Goal: Task Accomplishment & Management: Check status

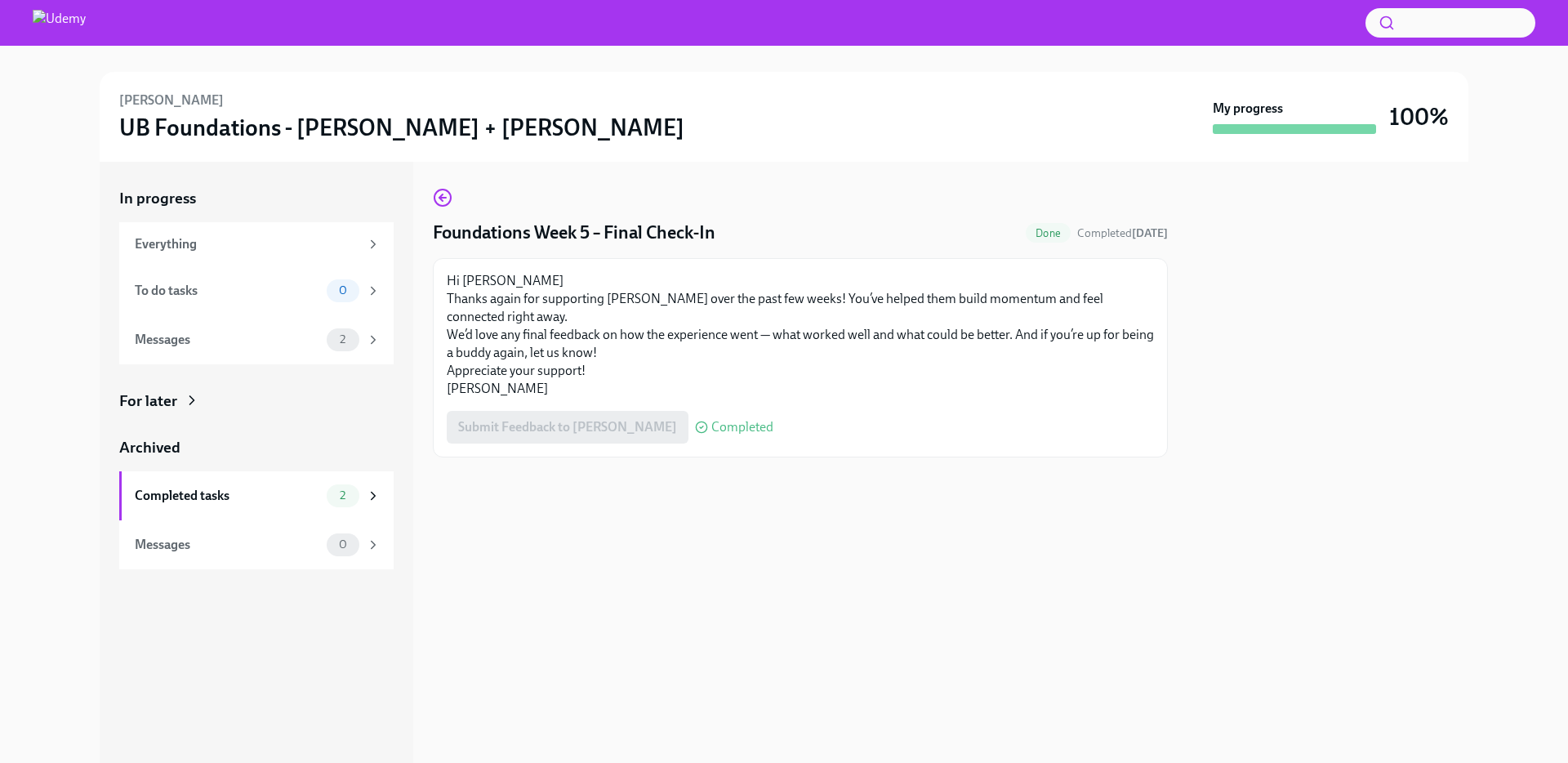
click at [543, 436] on div "Submit Feedback to [PERSON_NAME] Completed" at bounding box center [610, 427] width 327 height 33
click at [711, 426] on span "Completed" at bounding box center [742, 427] width 62 height 13
click at [1158, 235] on strong "[DATE]" at bounding box center [1150, 233] width 36 height 14
click at [239, 301] on div "To do tasks 0" at bounding box center [257, 291] width 246 height 23
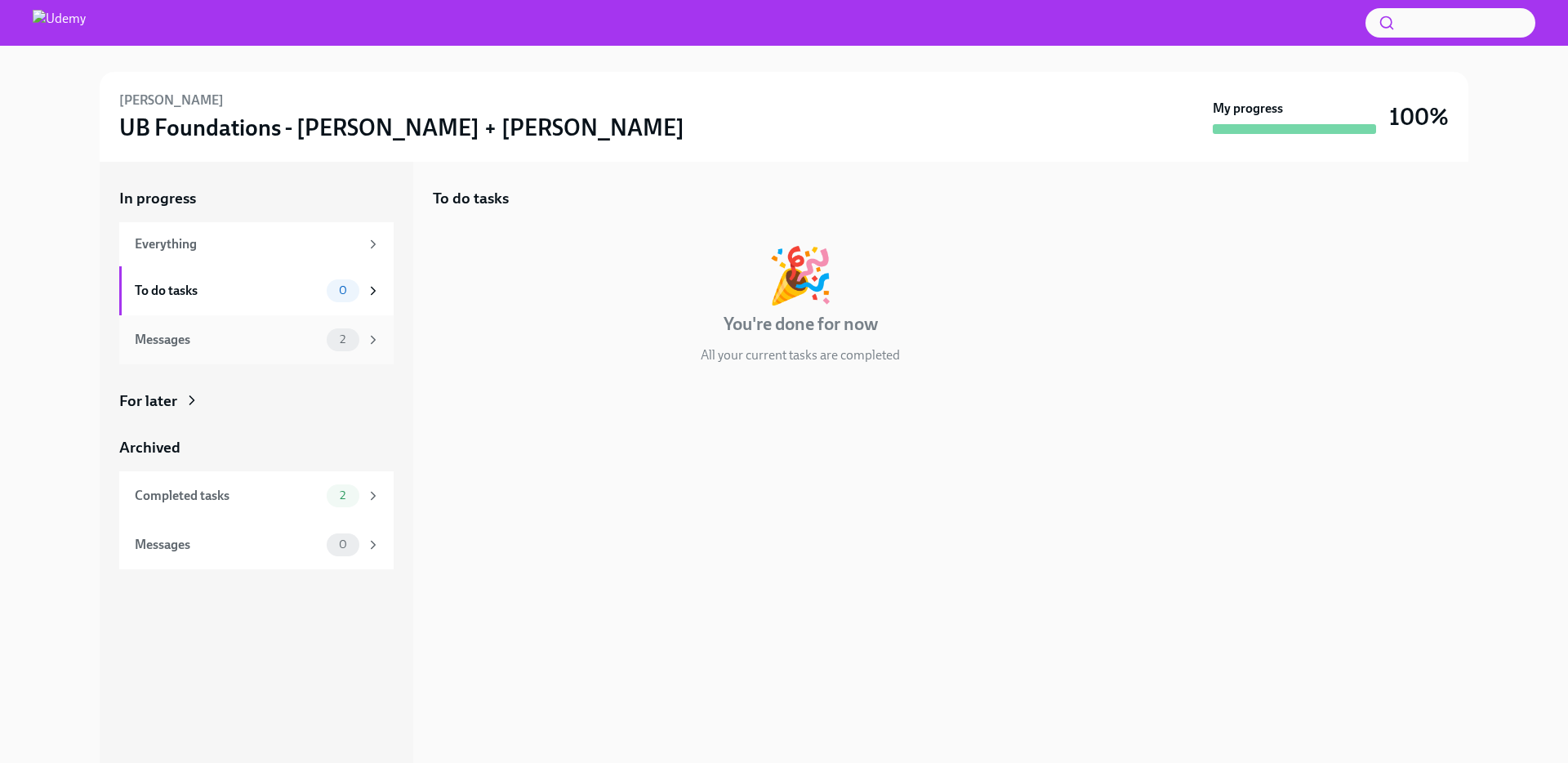
click at [240, 326] on div "Messages 2" at bounding box center [256, 340] width 274 height 49
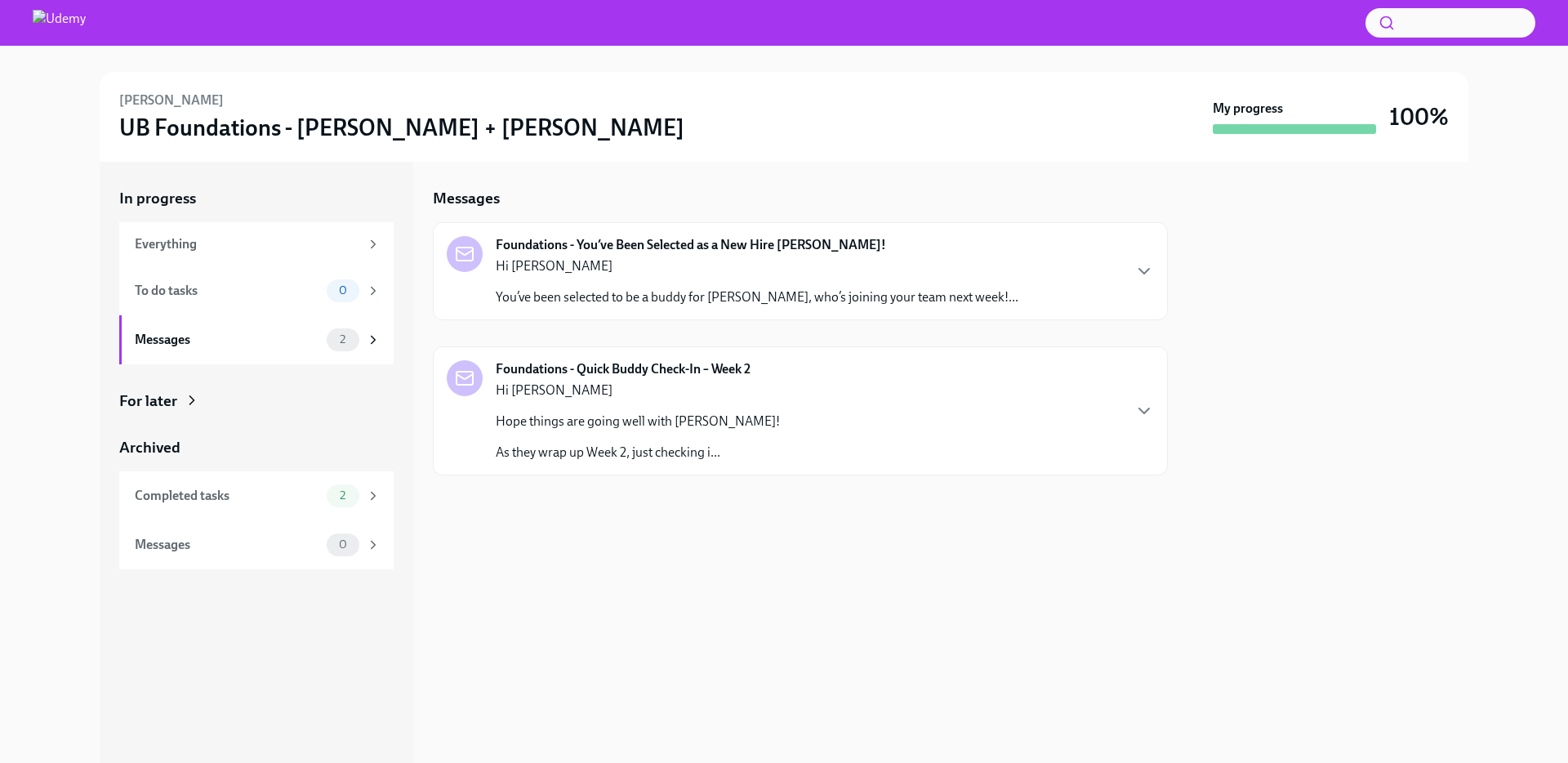
click at [682, 446] on p "As they wrap up Week 2, just checking i..." at bounding box center [637, 452] width 284 height 18
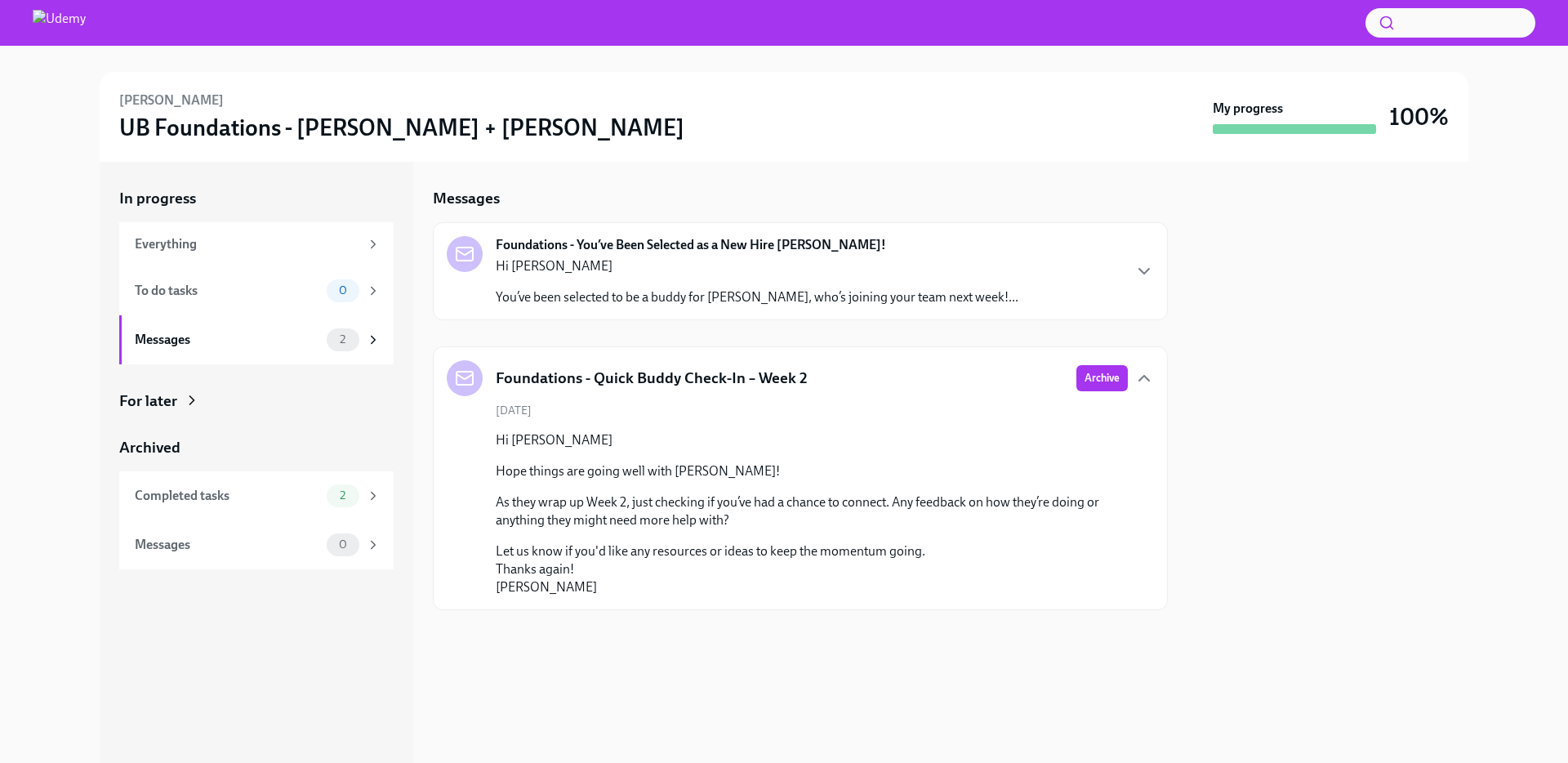
click at [638, 374] on h5 "Foundations - Quick Buddy Check-In – Week 2" at bounding box center [651, 379] width 312 height 21
click at [1148, 377] on icon "button" at bounding box center [1144, 379] width 20 height 20
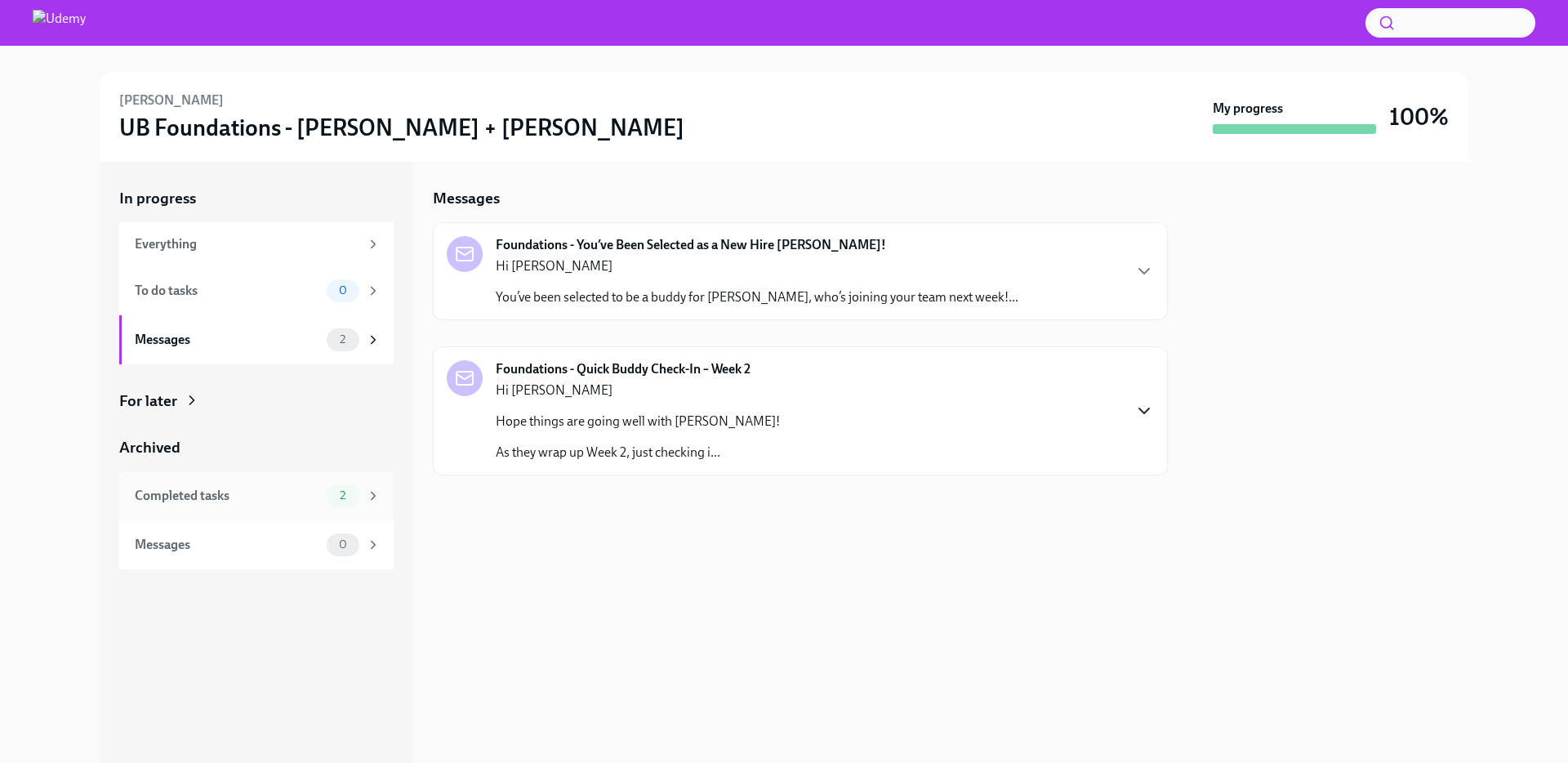
click at [218, 501] on div "Completed tasks" at bounding box center [227, 496] width 185 height 18
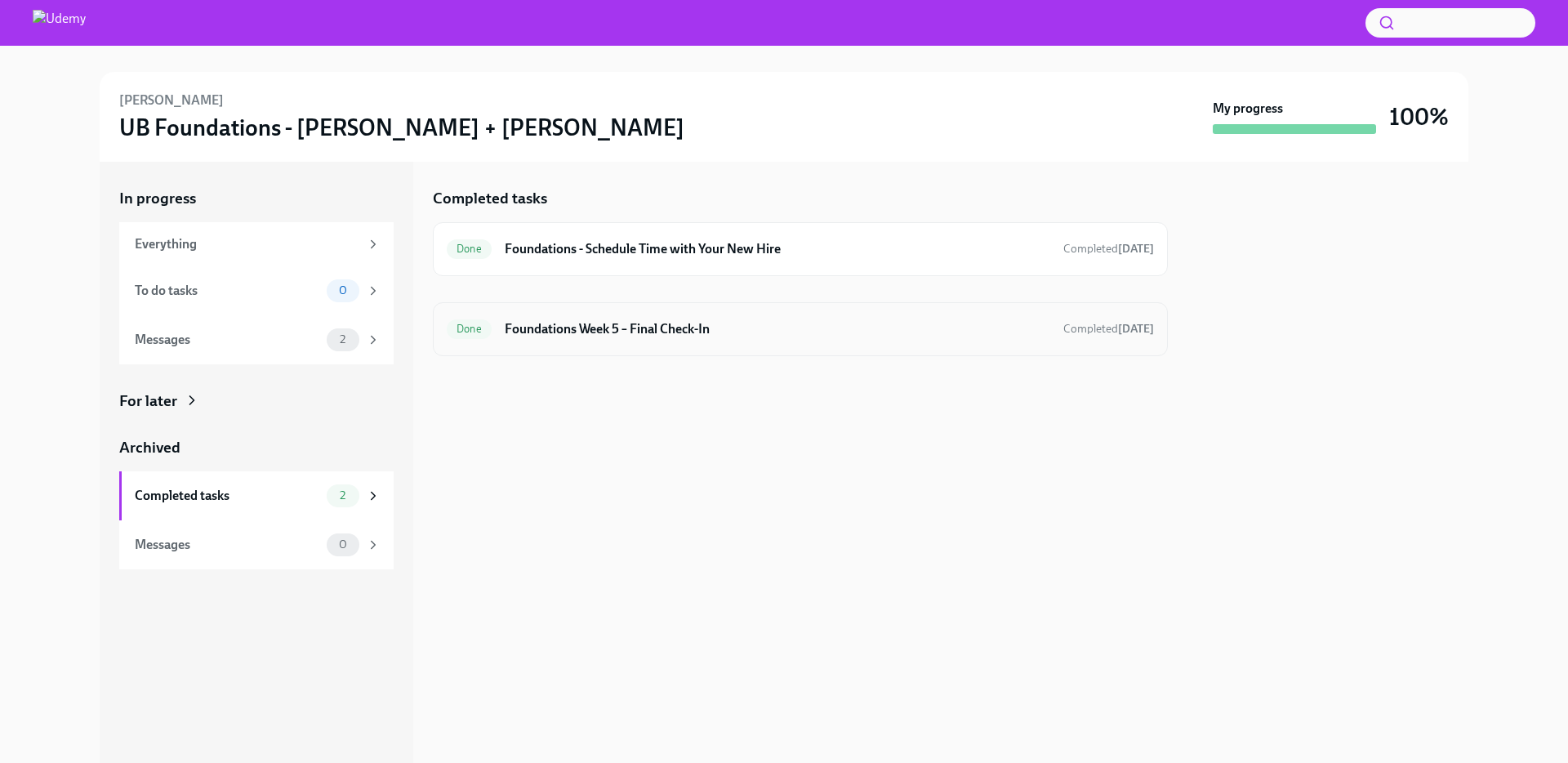
click at [551, 335] on h6 "Foundations Week 5 – Final Check-In" at bounding box center [777, 329] width 546 height 18
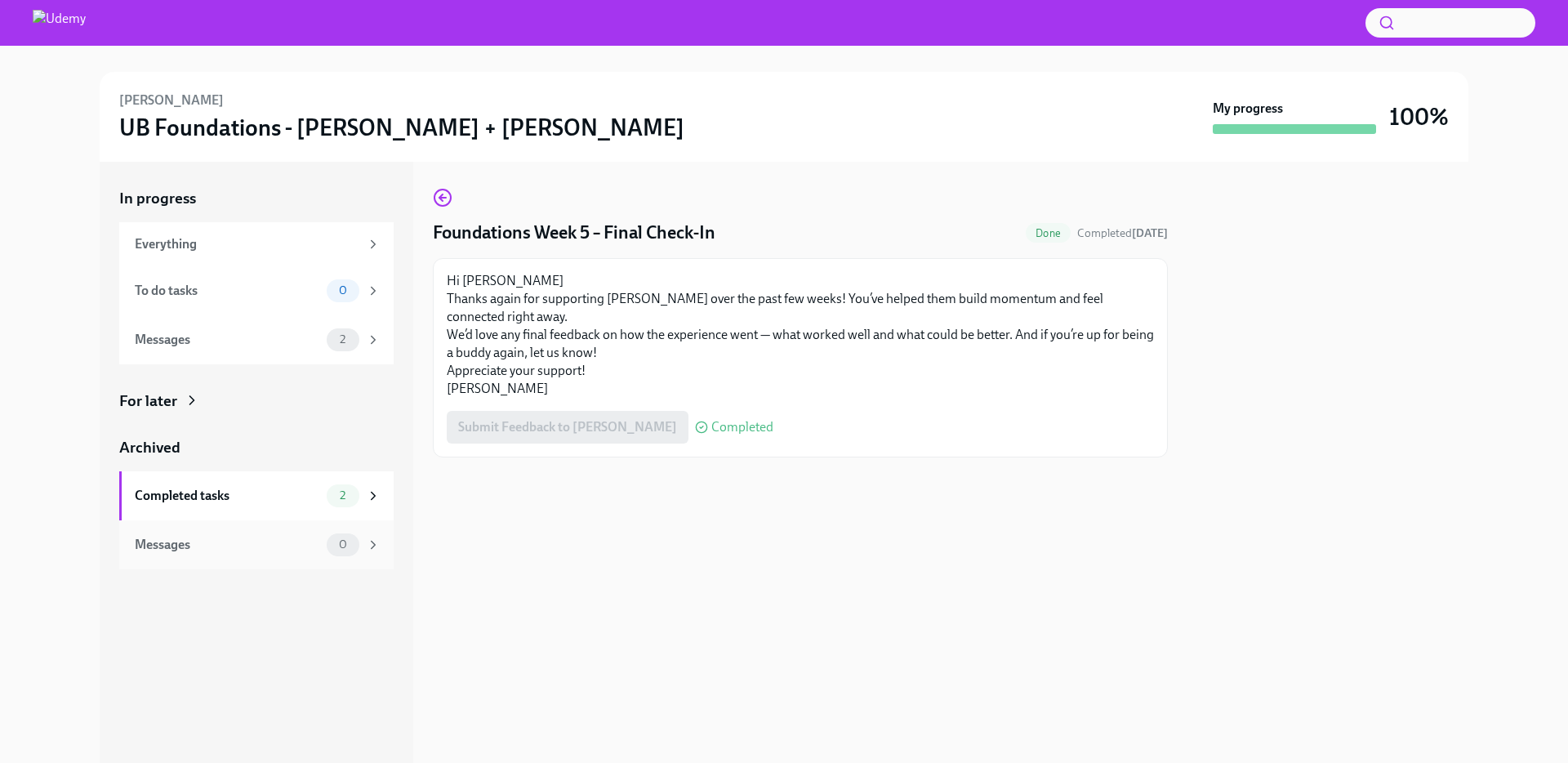
click at [307, 545] on div "Messages" at bounding box center [227, 545] width 185 height 18
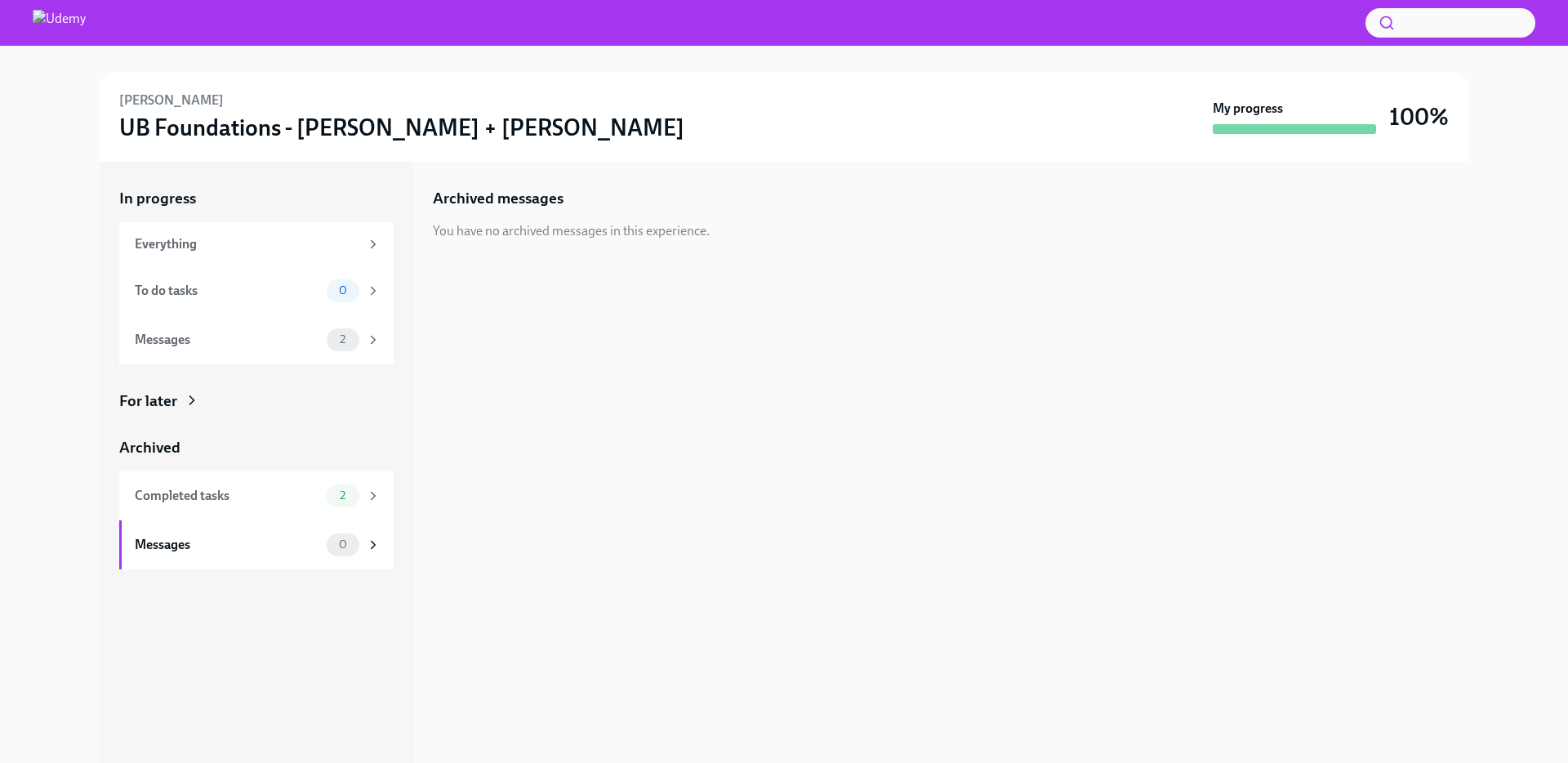
click at [483, 232] on div "You have no archived messages in this experience." at bounding box center [571, 231] width 277 height 18
